Goal: Transaction & Acquisition: Purchase product/service

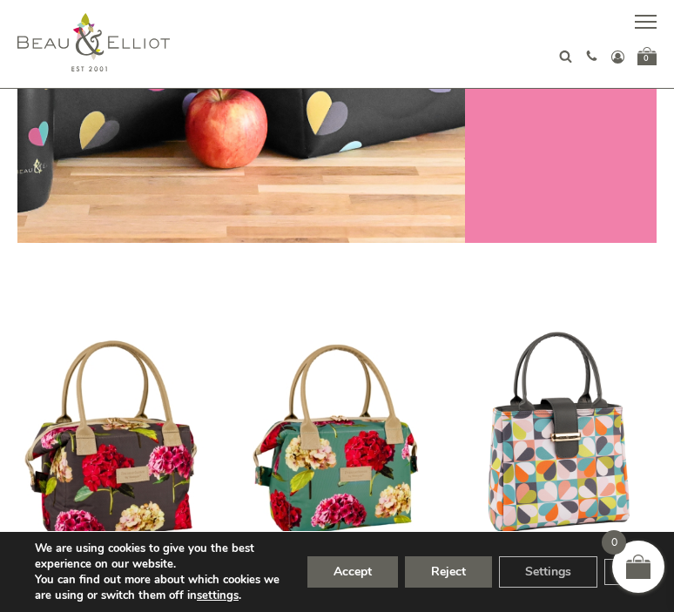
scroll to position [433, 0]
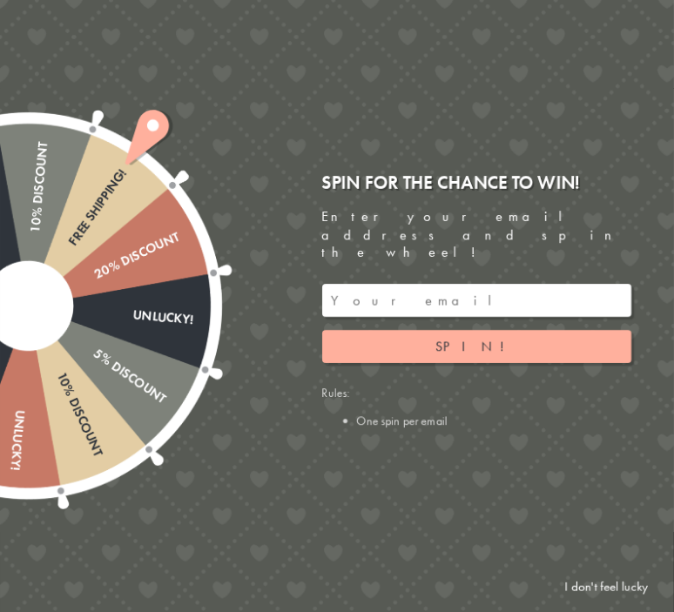
click at [470, 292] on input "email" at bounding box center [476, 300] width 309 height 33
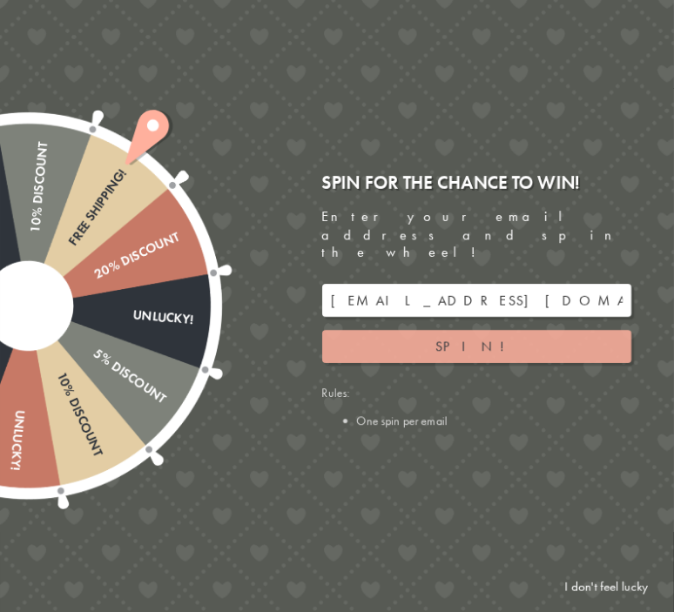
click at [408, 330] on button "Spin!" at bounding box center [476, 346] width 309 height 33
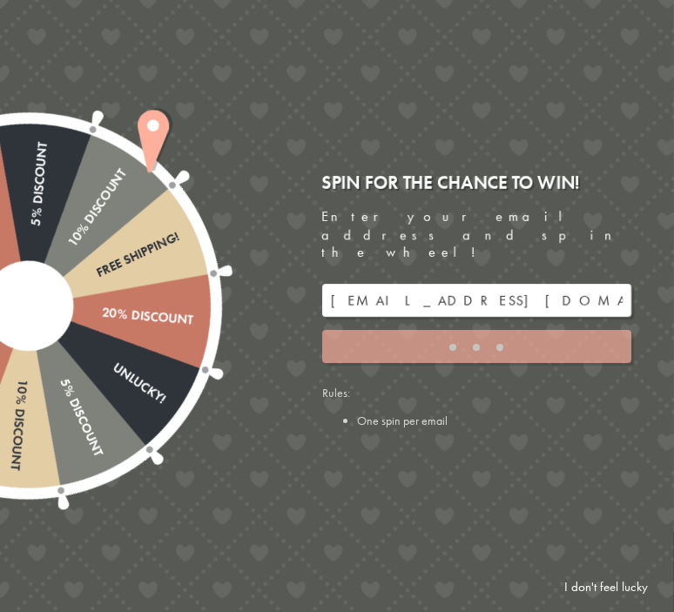
type input "5GCG59DK"
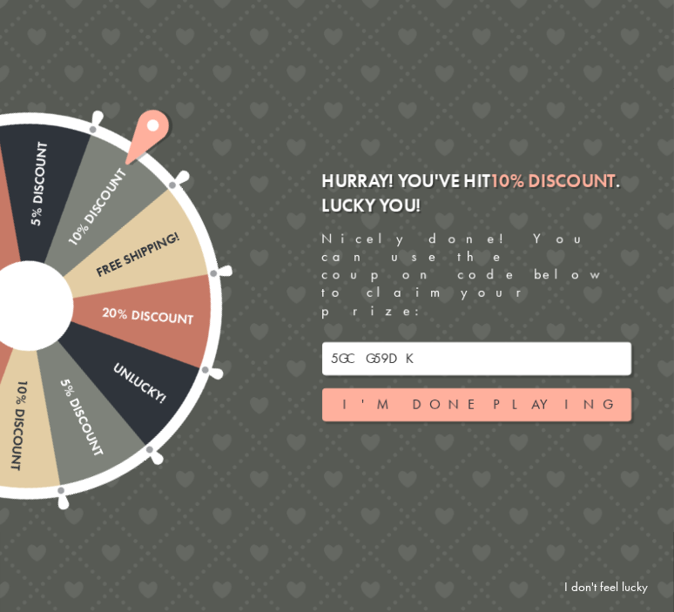
click at [388, 342] on input "5GCG59DK" at bounding box center [476, 358] width 309 height 33
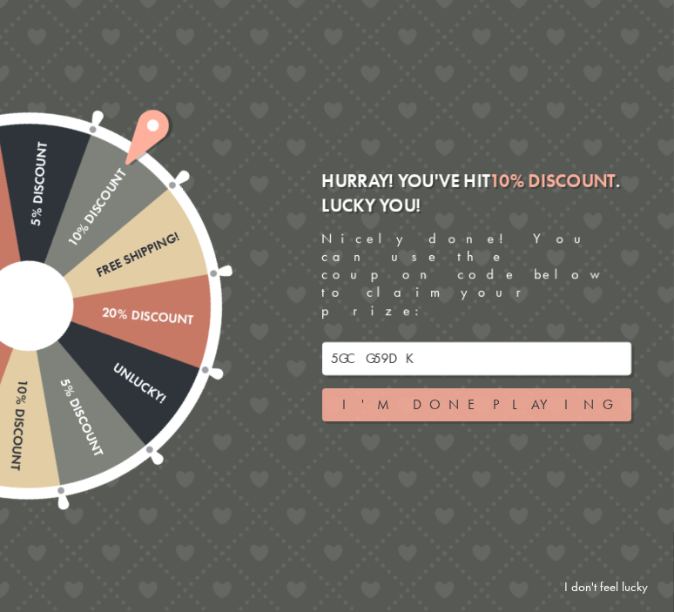
click at [407, 388] on button "I'm done playing" at bounding box center [476, 404] width 309 height 33
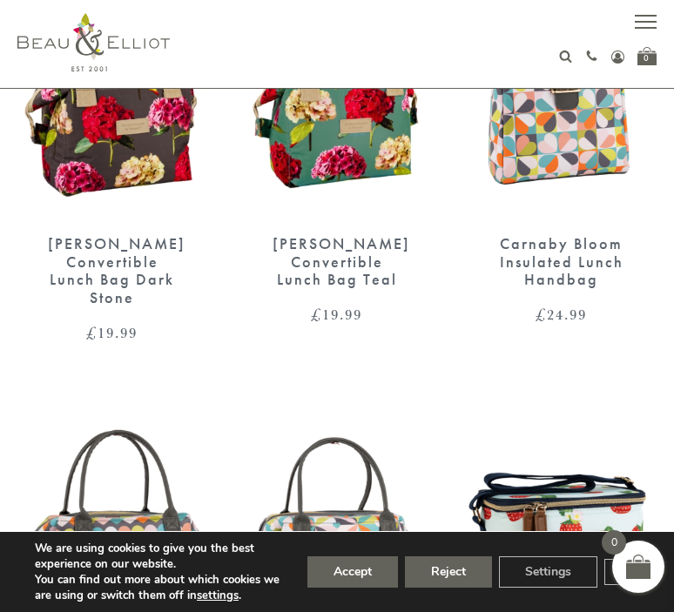
scroll to position [762, 0]
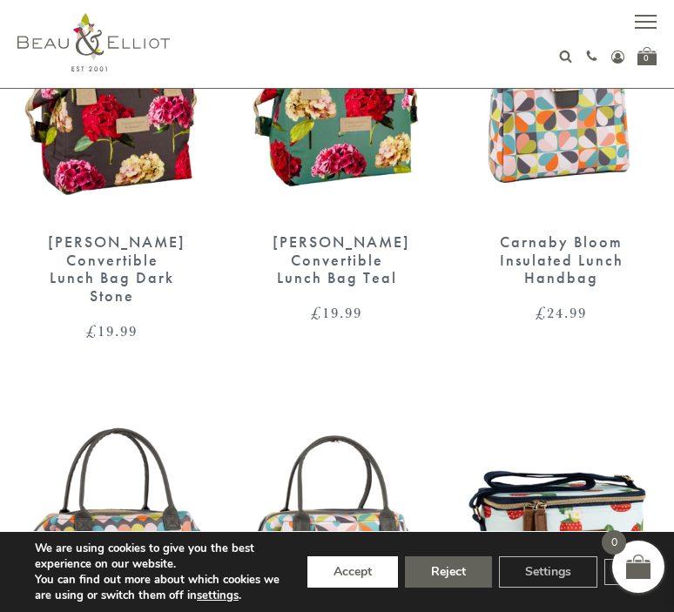
click at [342, 580] on button "Accept" at bounding box center [352, 571] width 91 height 31
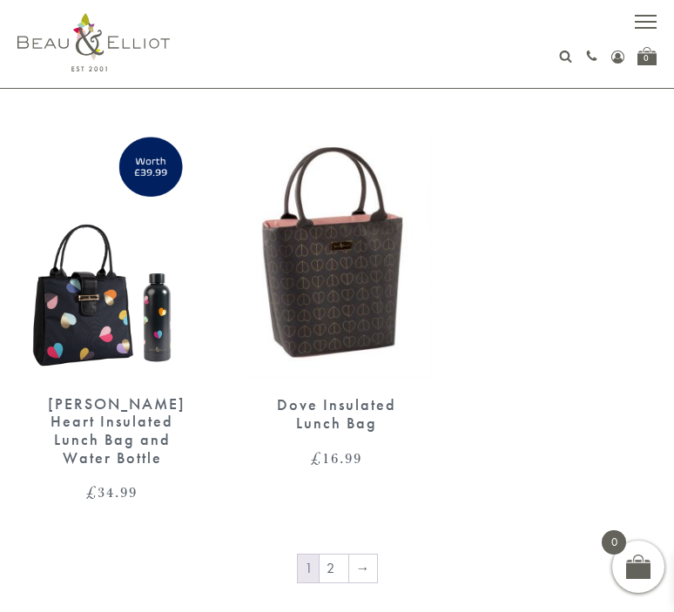
scroll to position [3384, 0]
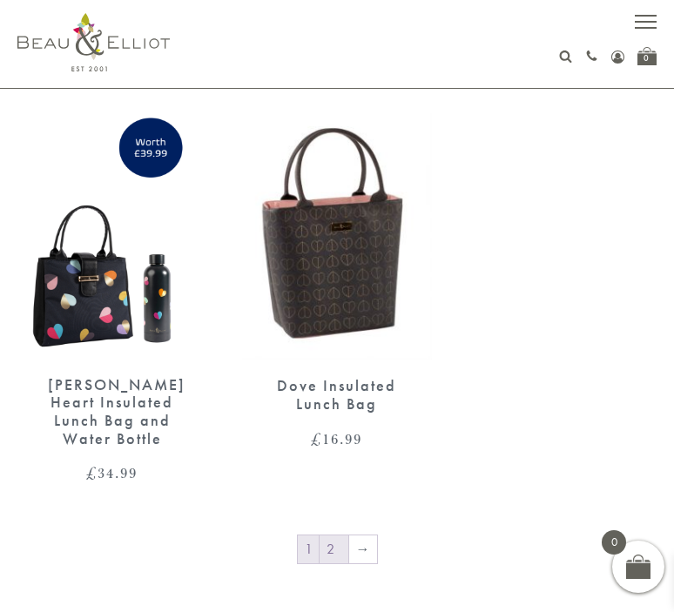
click at [326, 535] on link "2" at bounding box center [333, 549] width 29 height 28
click at [325, 236] on img at bounding box center [337, 236] width 190 height 246
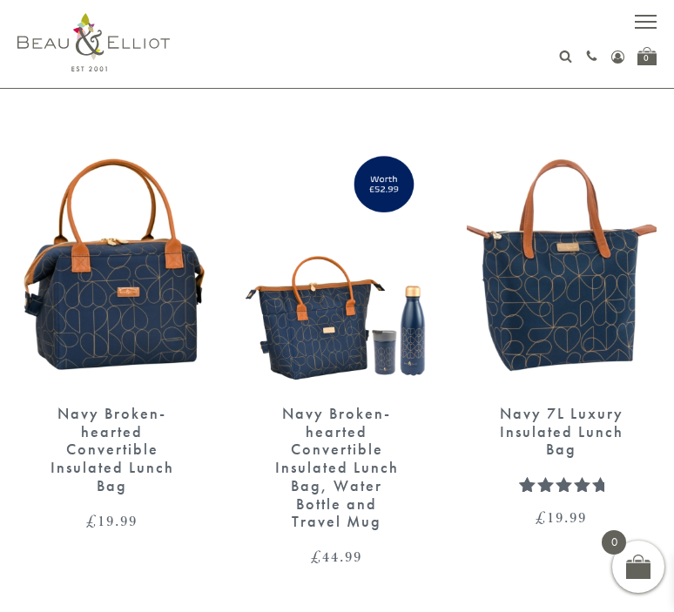
scroll to position [2382, 0]
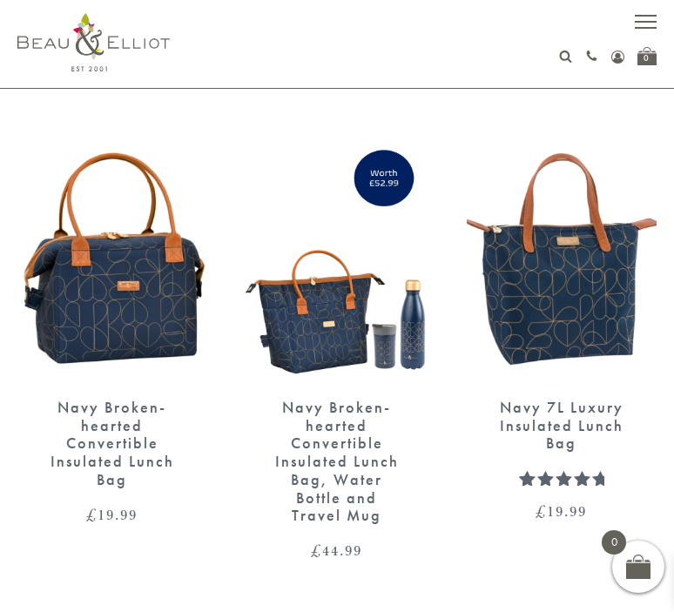
click at [159, 309] on img at bounding box center [112, 259] width 190 height 245
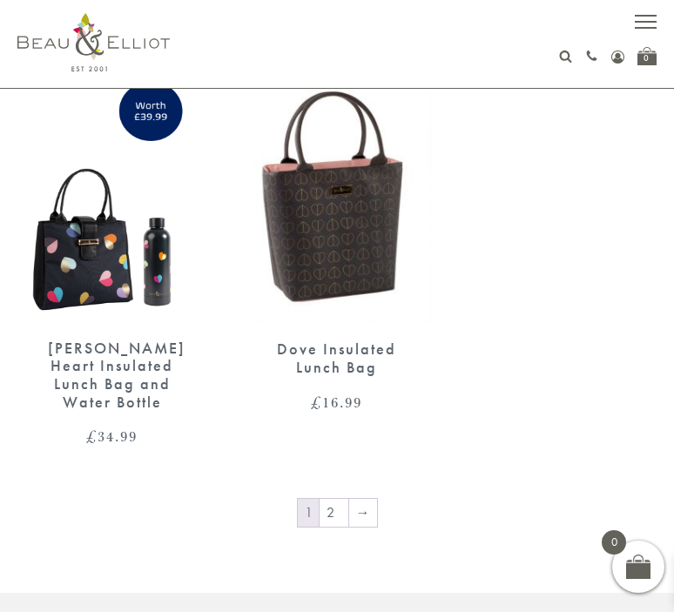
scroll to position [3471, 0]
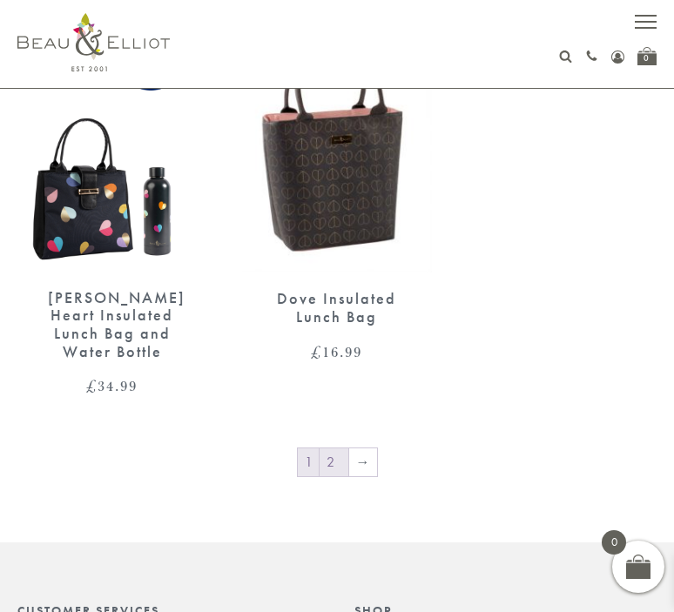
click at [339, 448] on link "2" at bounding box center [333, 462] width 29 height 28
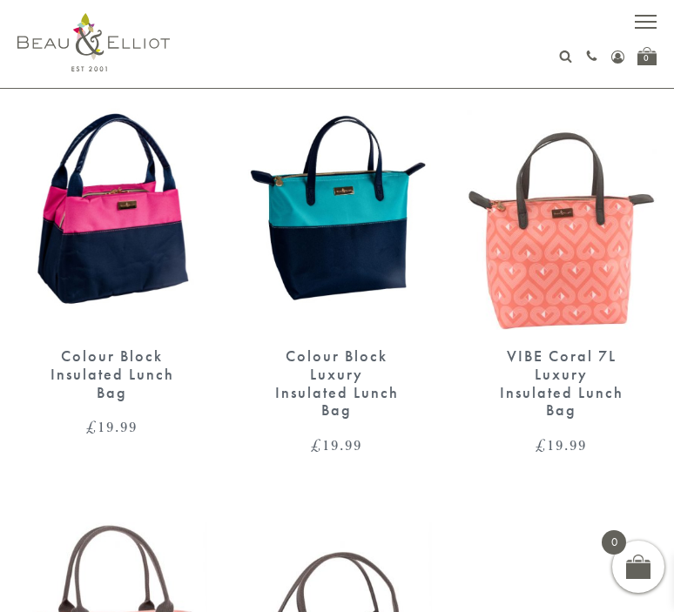
scroll to position [521, 0]
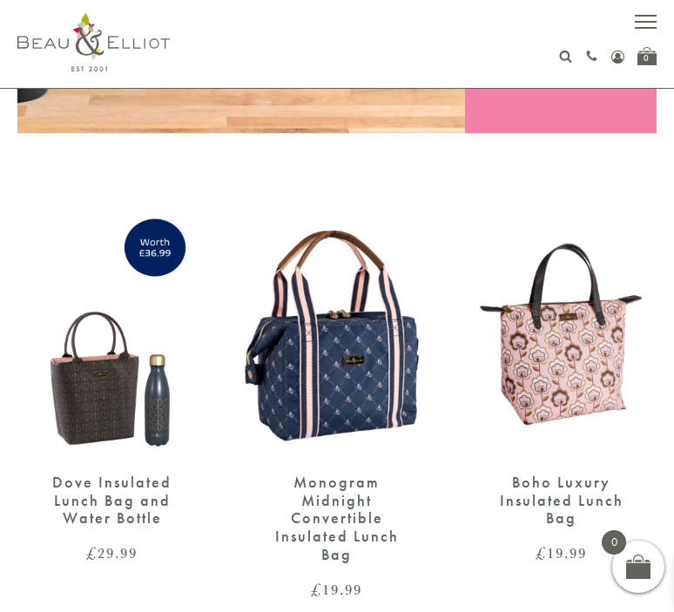
click at [143, 326] on img at bounding box center [112, 334] width 190 height 245
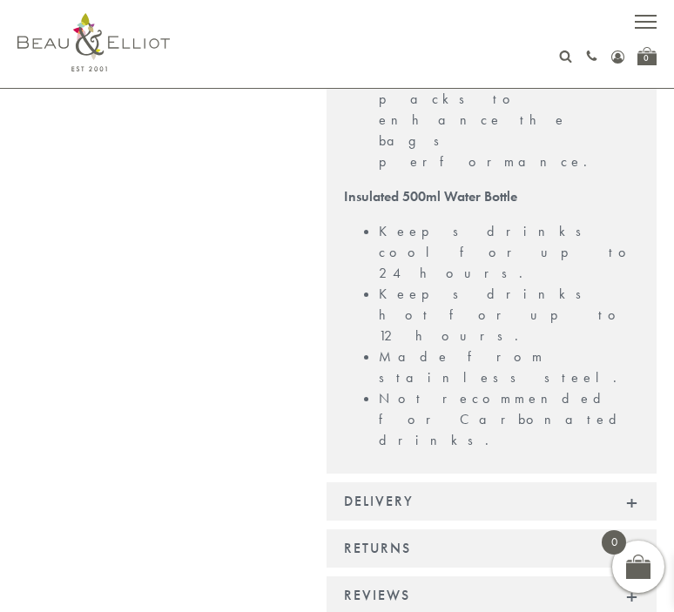
scroll to position [1111, 0]
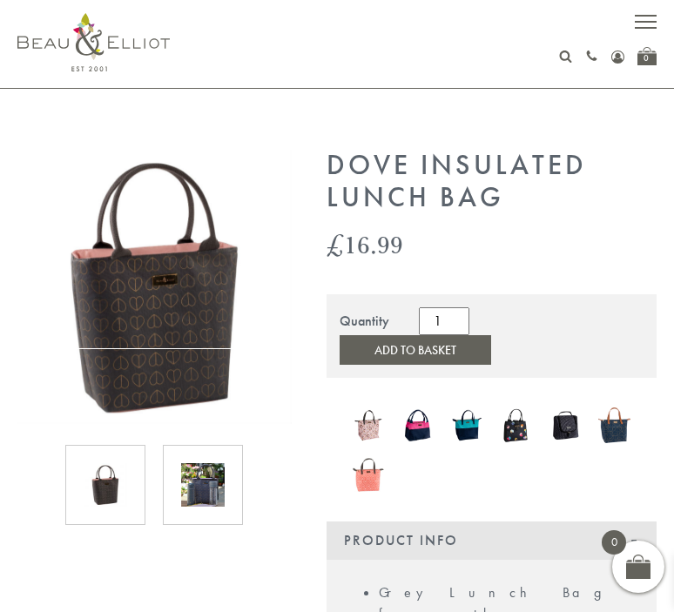
scroll to position [13, 0]
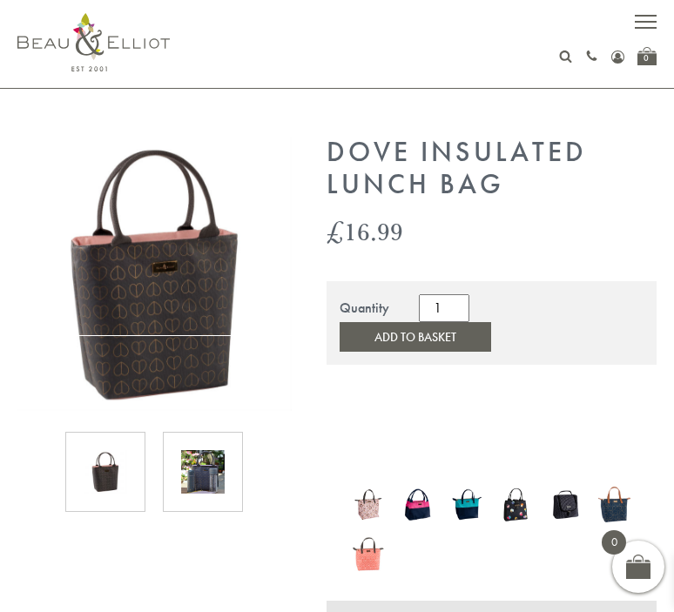
click at [197, 450] on img at bounding box center [203, 472] width 44 height 44
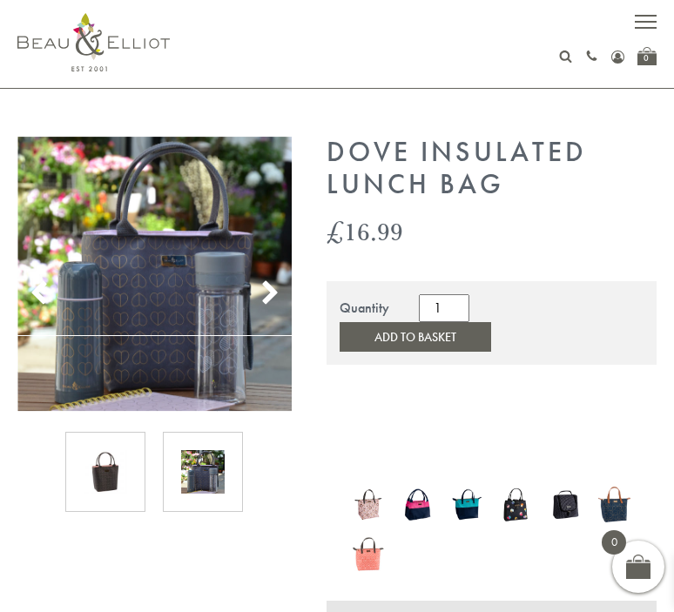
click at [201, 472] on img at bounding box center [203, 472] width 44 height 44
click at [108, 477] on img at bounding box center [106, 472] width 44 height 44
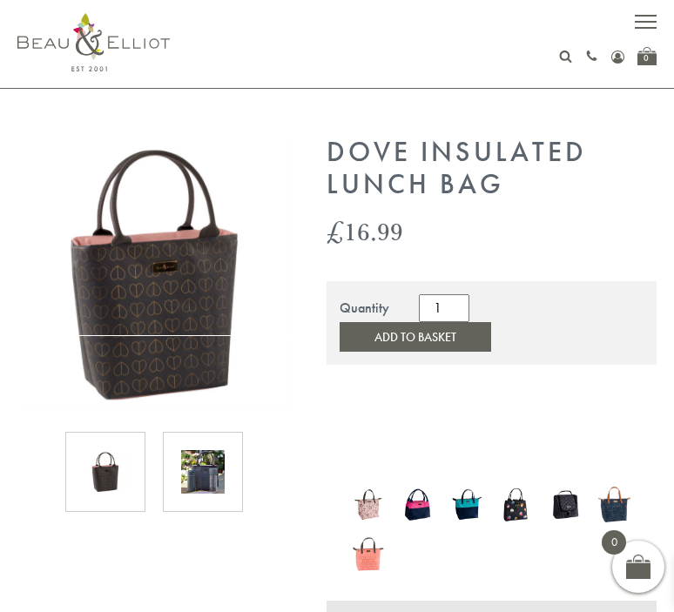
click at [406, 484] on img at bounding box center [417, 504] width 32 height 41
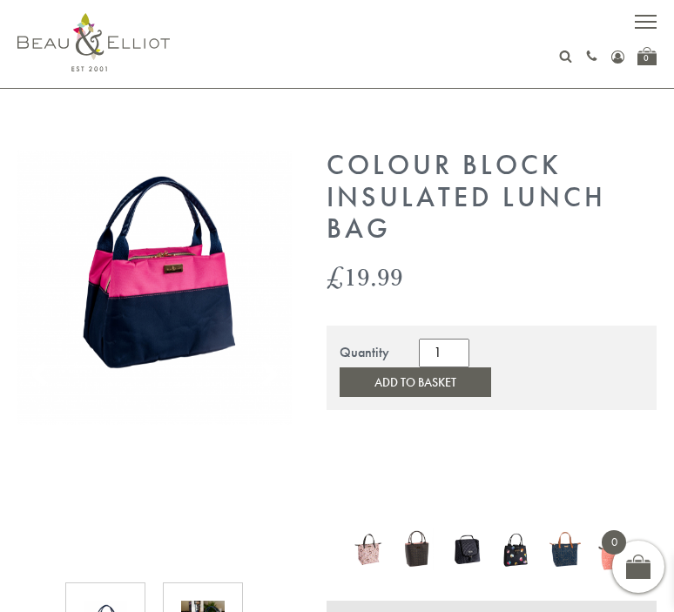
click at [370, 528] on img at bounding box center [369, 548] width 32 height 41
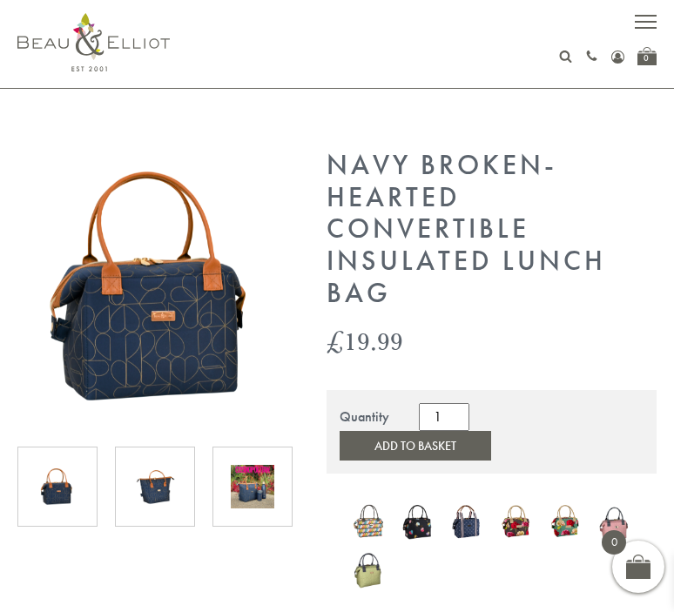
click at [178, 453] on div at bounding box center [155, 487] width 80 height 80
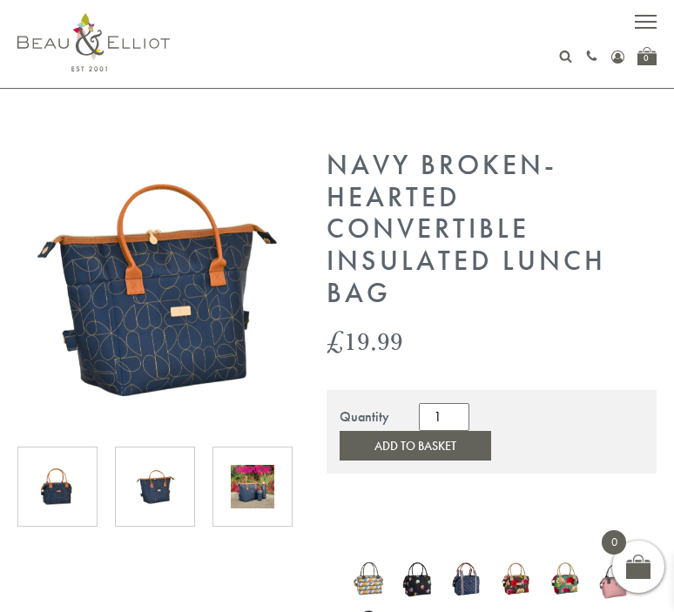
click at [253, 494] on img at bounding box center [253, 487] width 44 height 44
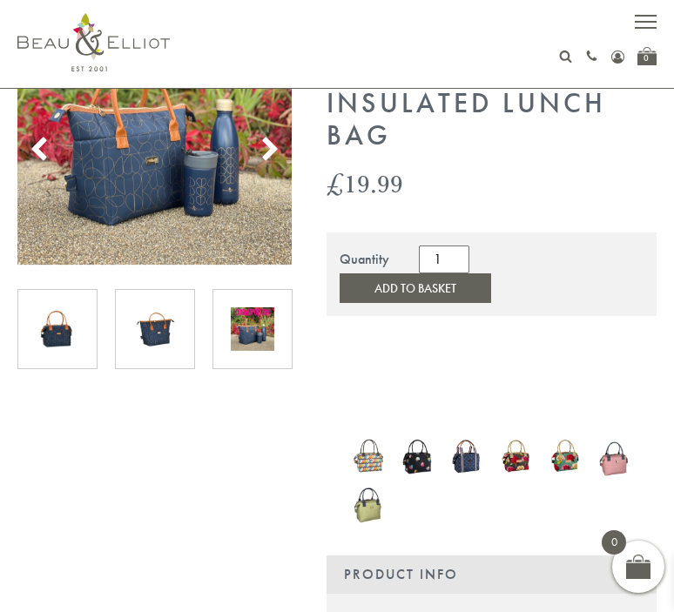
scroll to position [158, 0]
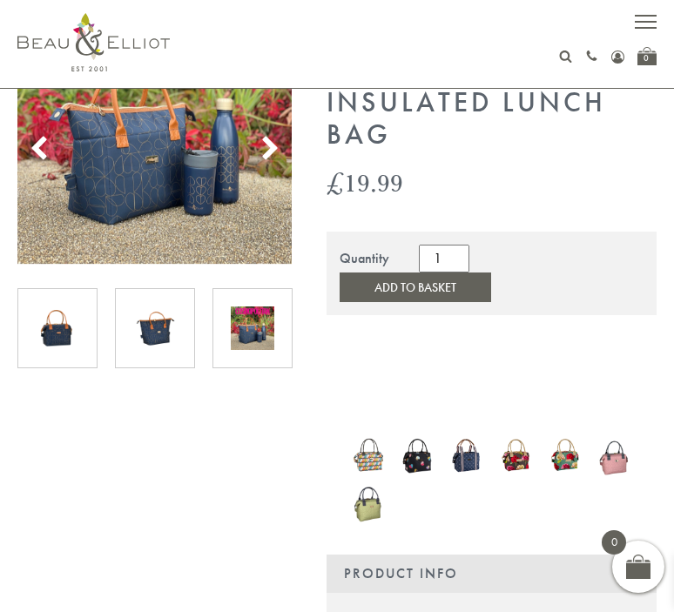
click at [353, 481] on img at bounding box center [369, 503] width 32 height 44
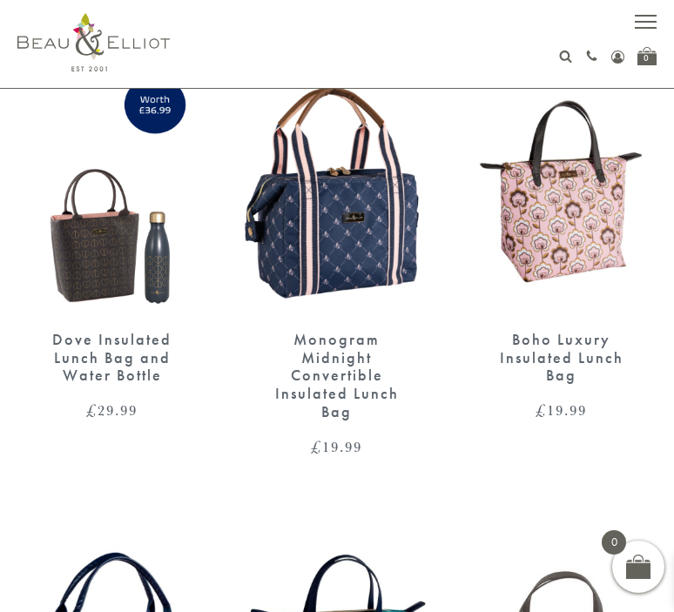
scroll to position [709, 0]
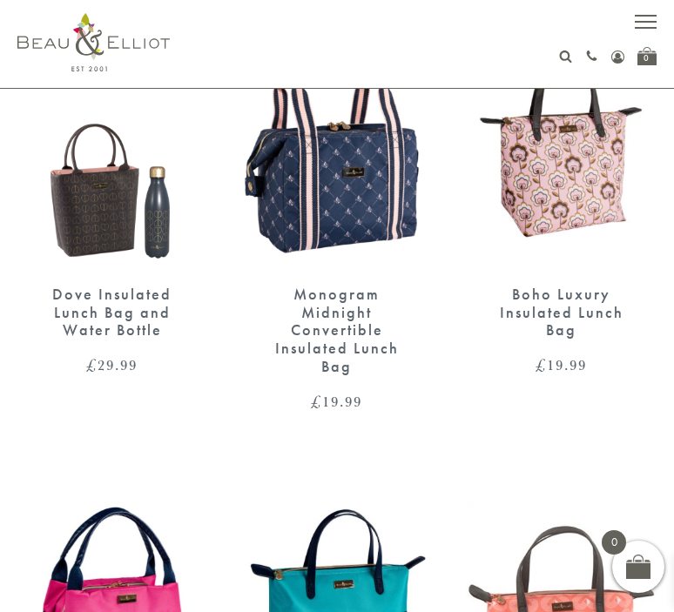
click at [346, 195] on img at bounding box center [337, 146] width 190 height 245
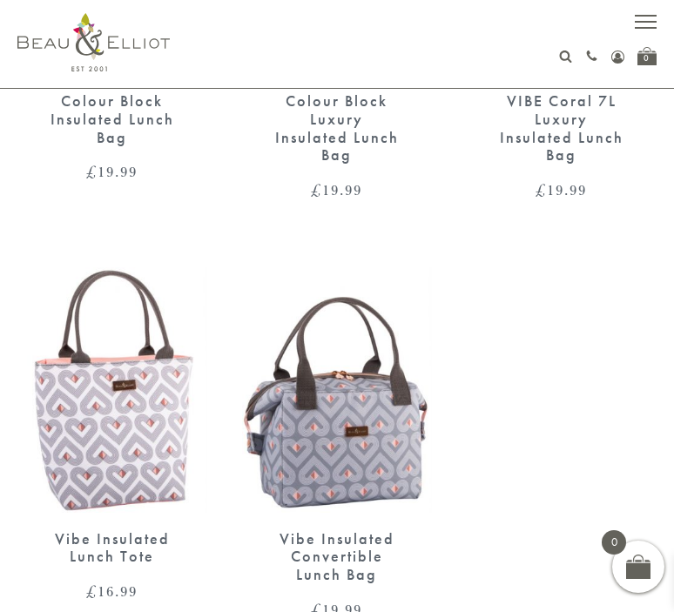
scroll to position [1360, 0]
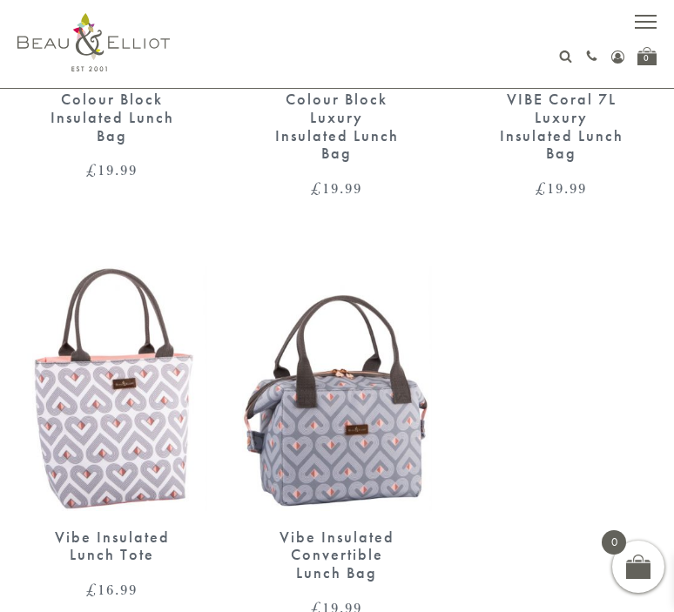
click at [377, 491] on img at bounding box center [337, 387] width 190 height 245
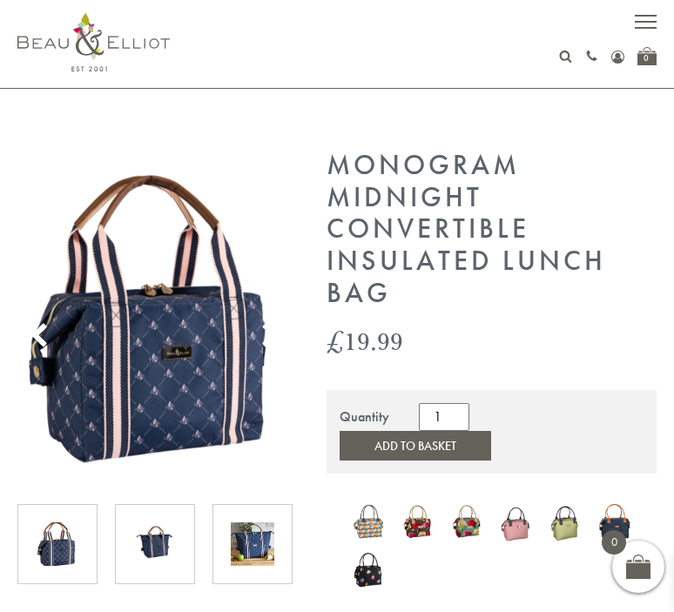
click at [172, 535] on img at bounding box center [155, 544] width 44 height 44
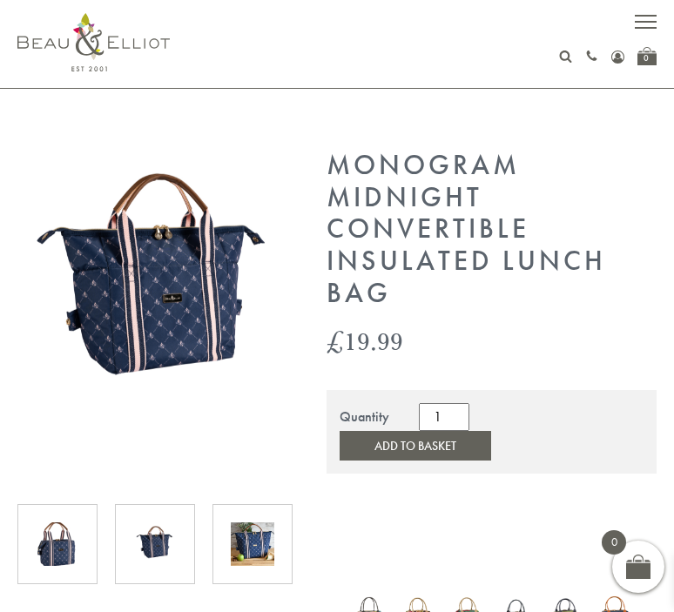
click at [240, 539] on img at bounding box center [253, 544] width 44 height 44
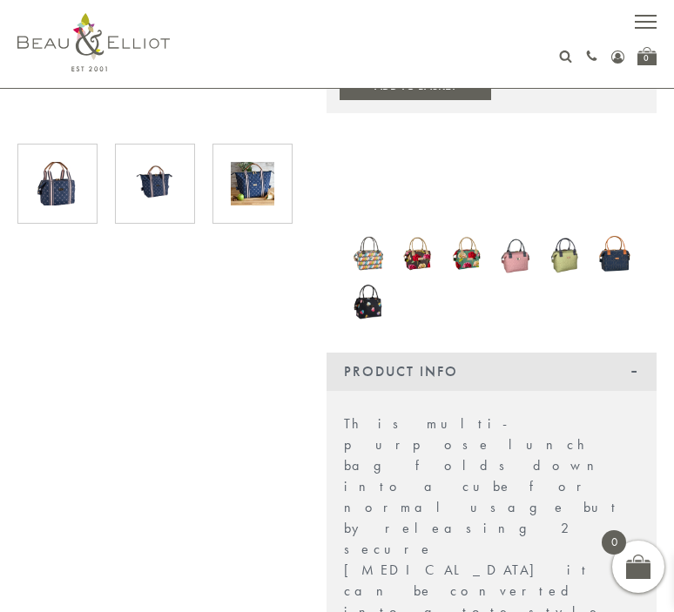
scroll to position [361, 0]
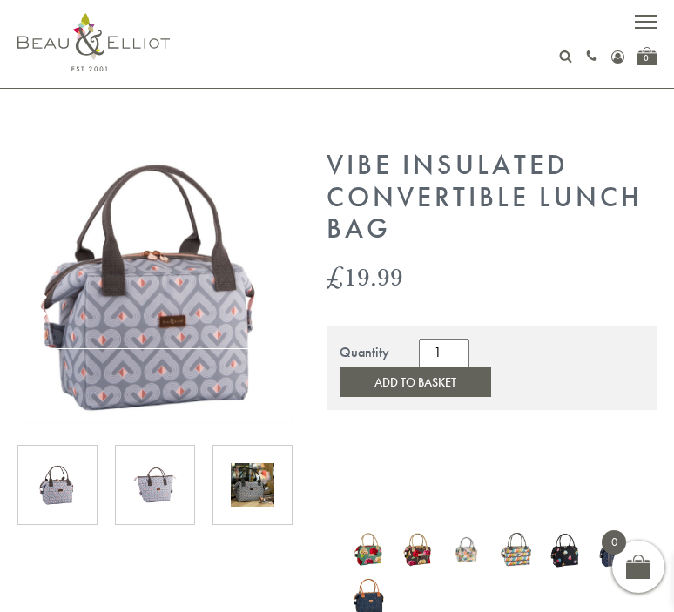
click at [176, 475] on img at bounding box center [155, 485] width 44 height 44
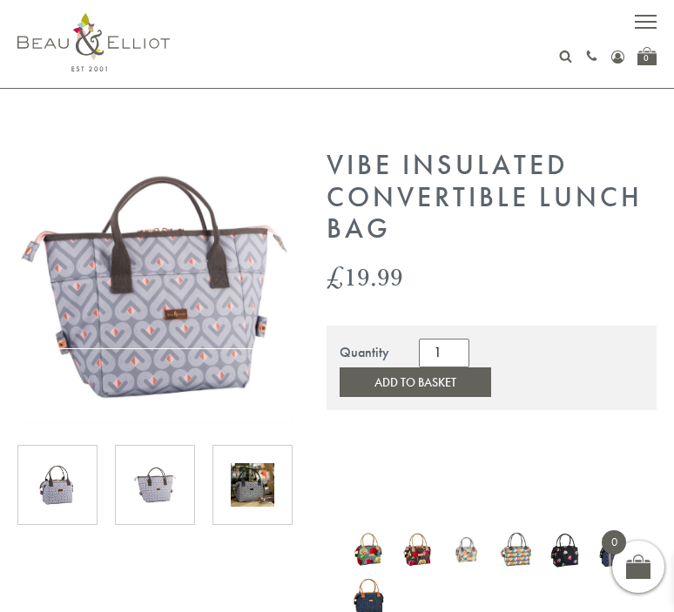
click at [224, 468] on div at bounding box center [252, 485] width 80 height 80
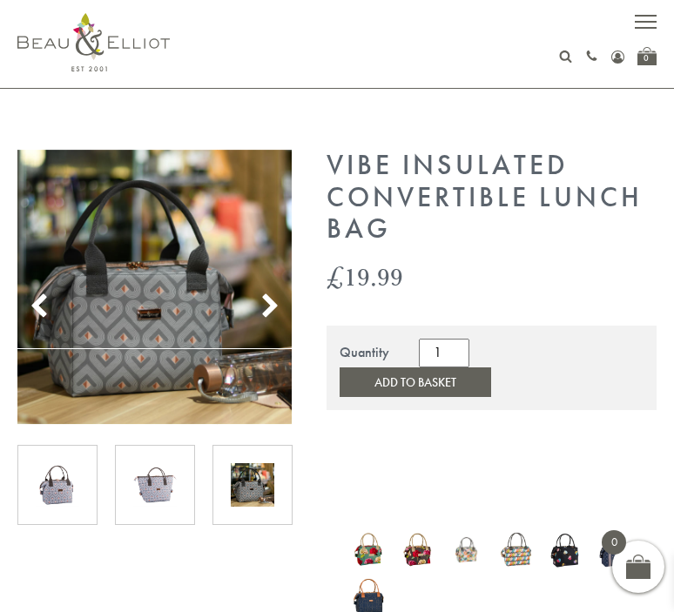
click at [491, 367] on button "Add to Basket" at bounding box center [414, 382] width 151 height 30
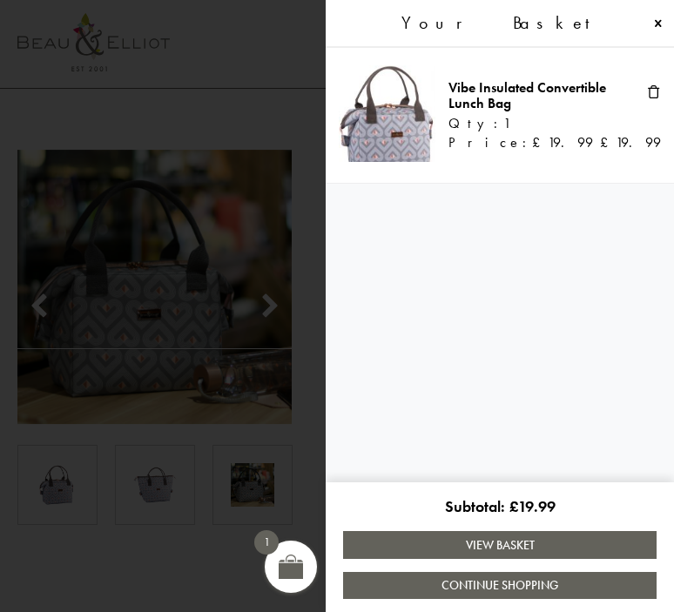
click at [514, 549] on link "View Basket" at bounding box center [499, 544] width 313 height 27
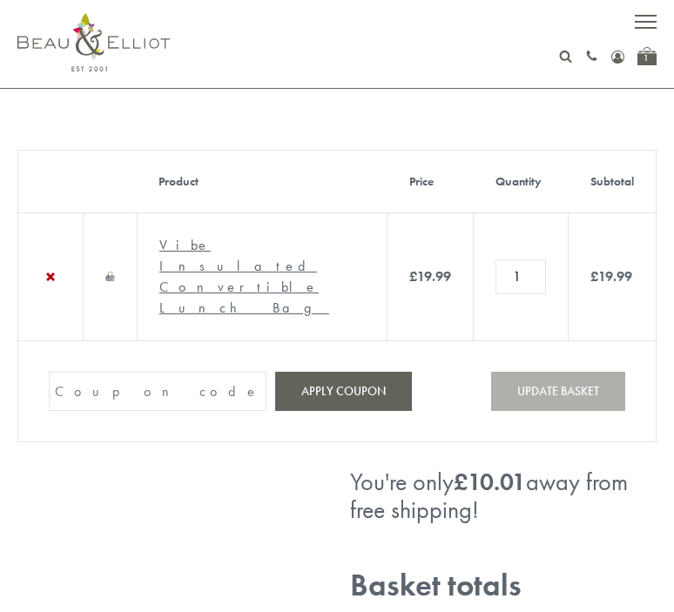
click at [184, 372] on input "Coupon:" at bounding box center [158, 391] width 218 height 39
paste input "5GCG59DK"
type input "5GCG59DK"
click at [346, 372] on button "Apply coupon" at bounding box center [343, 391] width 137 height 39
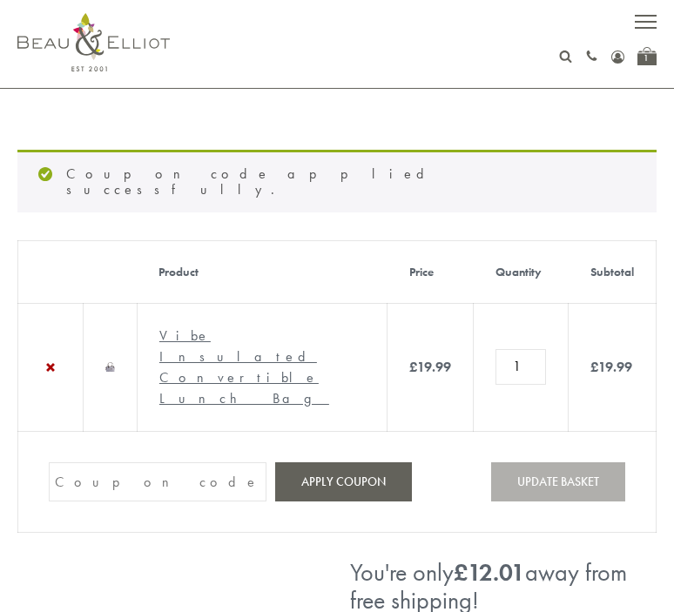
click at [257, 336] on link "Vibe Insulated Convertible Lunch Bag" at bounding box center [244, 366] width 170 height 81
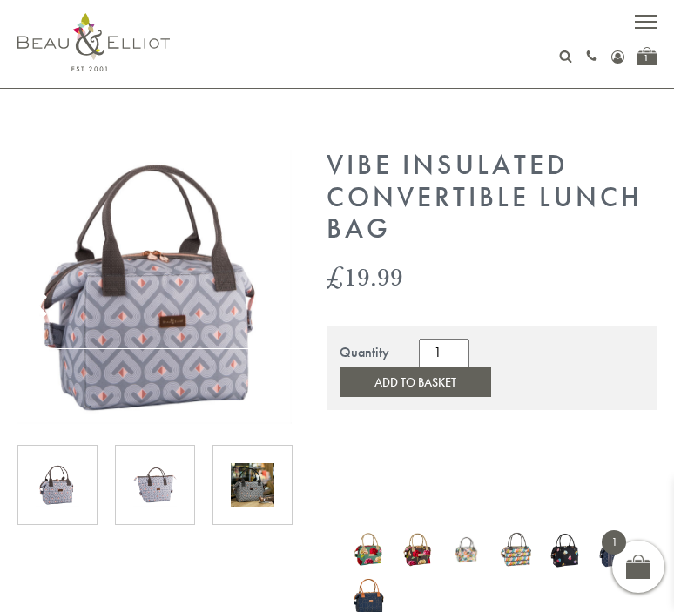
click at [171, 490] on img at bounding box center [155, 485] width 44 height 44
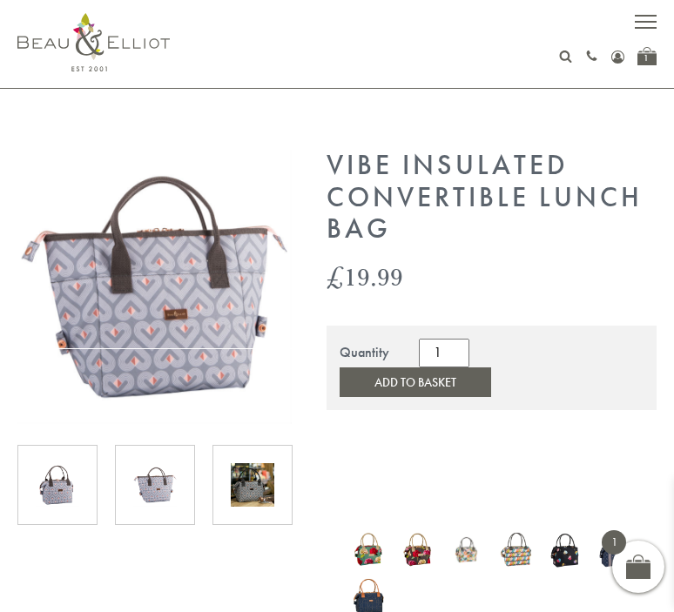
click at [283, 506] on div at bounding box center [252, 485] width 80 height 80
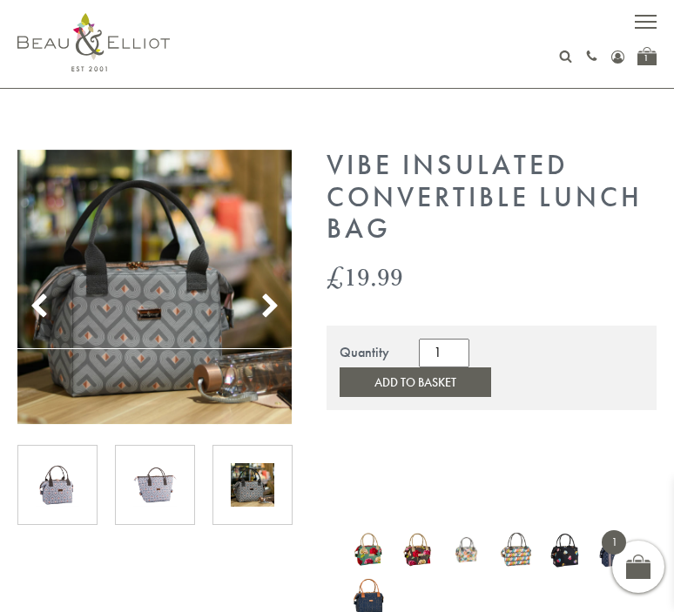
click at [84, 466] on div at bounding box center [57, 485] width 80 height 80
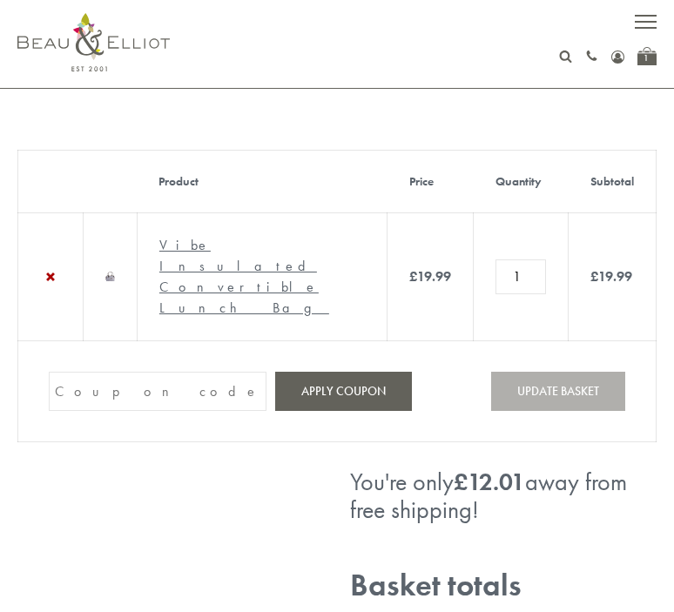
click at [219, 249] on link "Vibe Insulated Convertible Lunch Bag" at bounding box center [244, 276] width 170 height 81
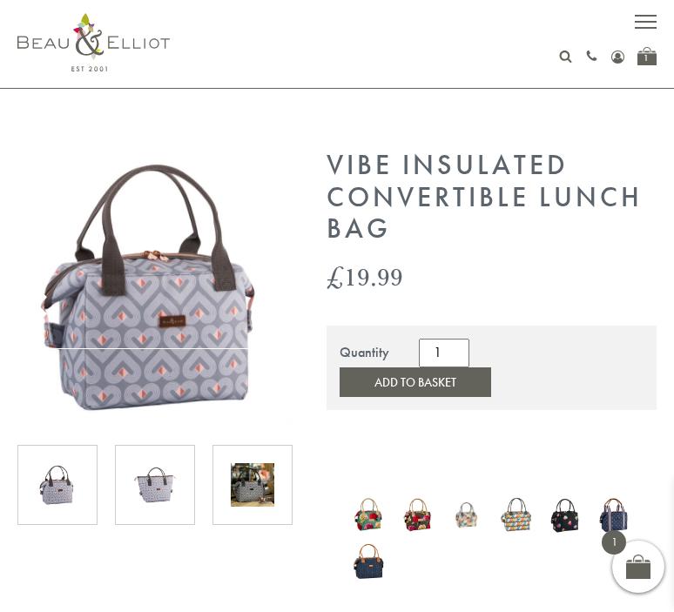
click at [189, 447] on div at bounding box center [155, 485] width 80 height 80
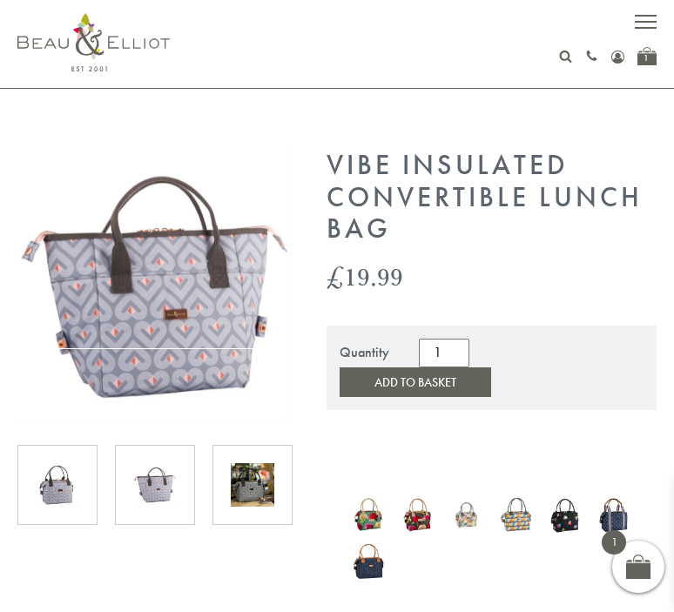
click at [183, 478] on div at bounding box center [155, 485] width 80 height 80
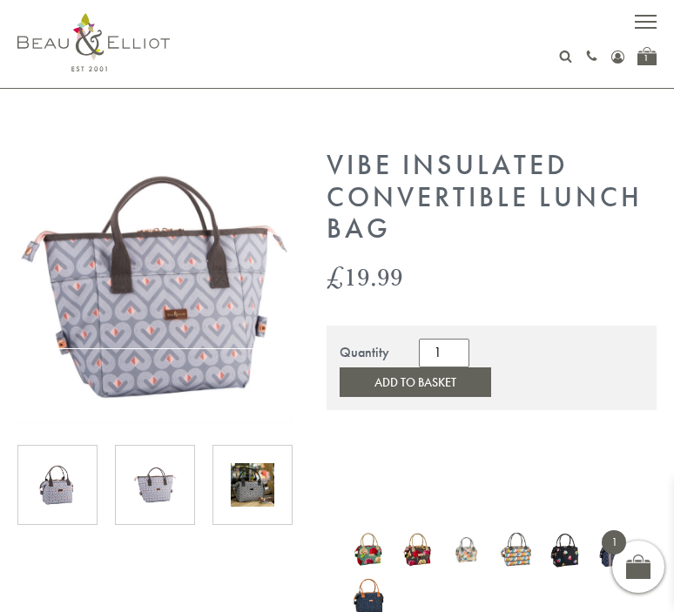
click at [224, 478] on div at bounding box center [252, 485] width 80 height 80
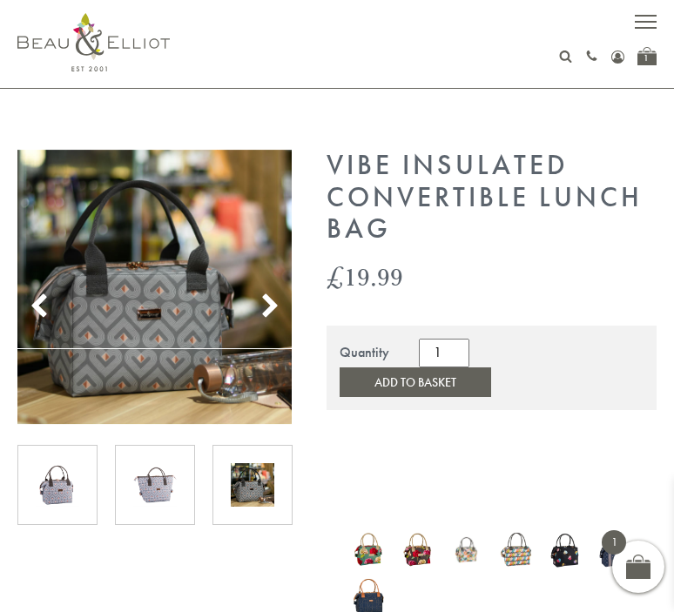
click at [261, 301] on icon at bounding box center [270, 306] width 26 height 26
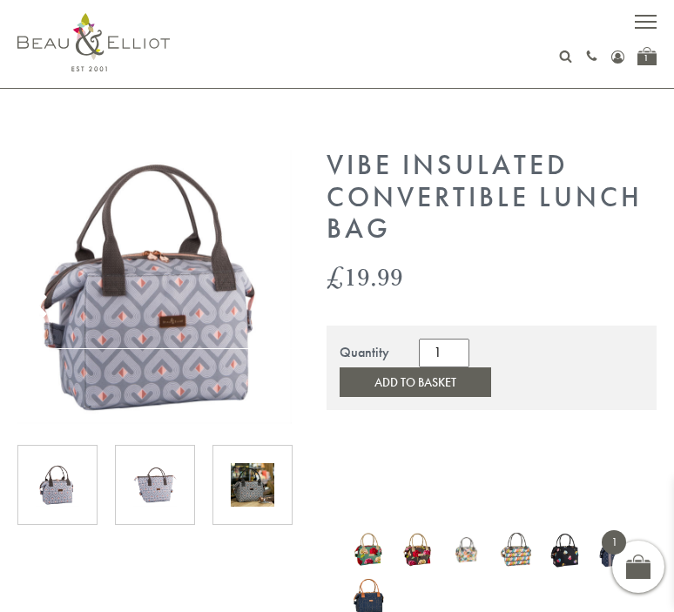
click at [189, 454] on div at bounding box center [155, 485] width 80 height 80
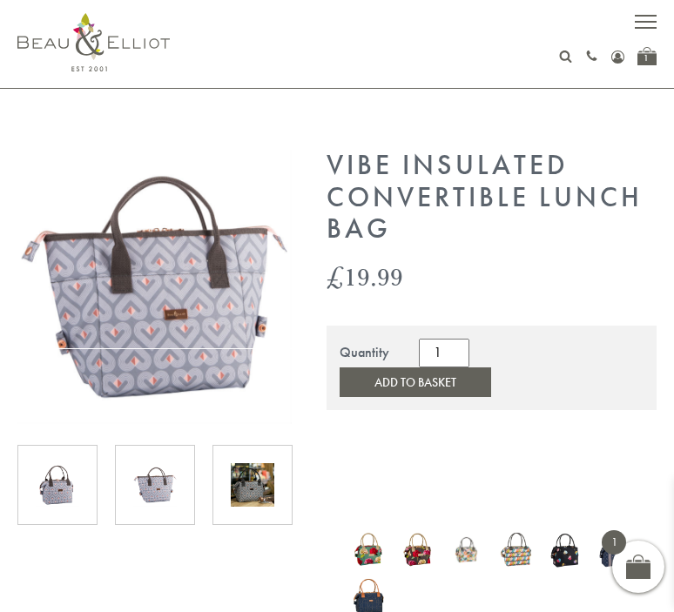
click at [239, 489] on img at bounding box center [253, 485] width 44 height 44
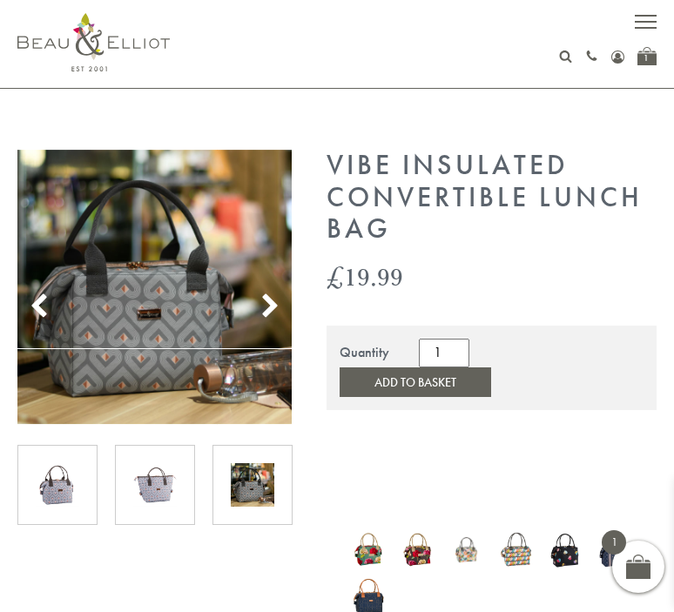
click at [76, 494] on img at bounding box center [58, 485] width 44 height 44
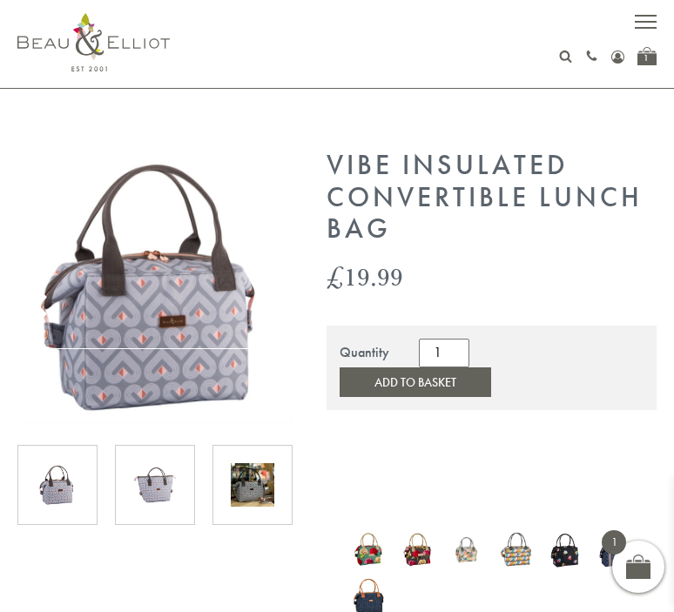
click at [146, 483] on img at bounding box center [155, 485] width 44 height 44
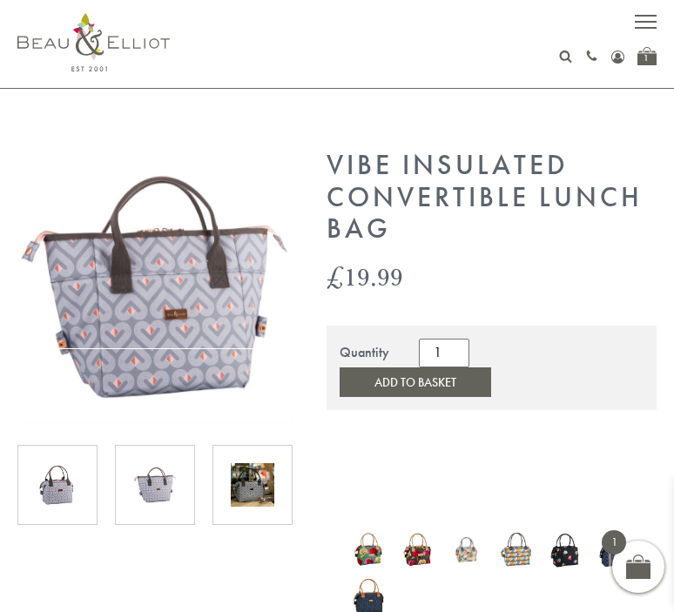
click at [272, 492] on img at bounding box center [253, 485] width 44 height 44
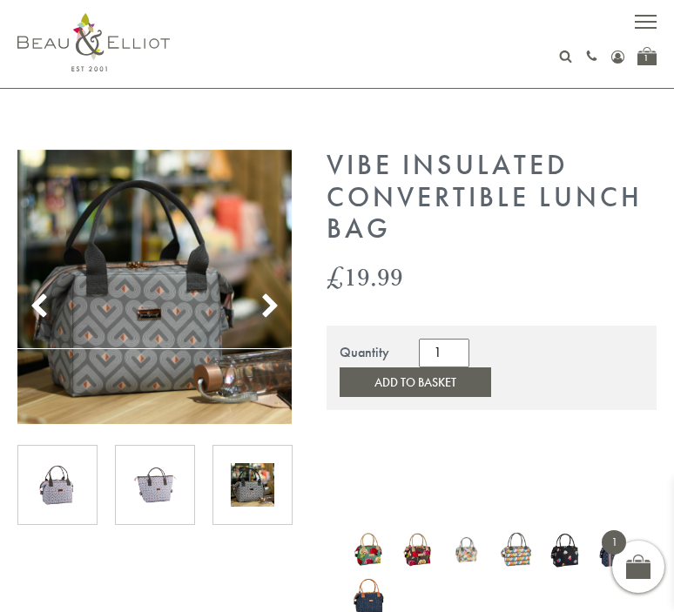
click at [265, 299] on use at bounding box center [269, 306] width 15 height 24
